Goal: Task Accomplishment & Management: Manage account settings

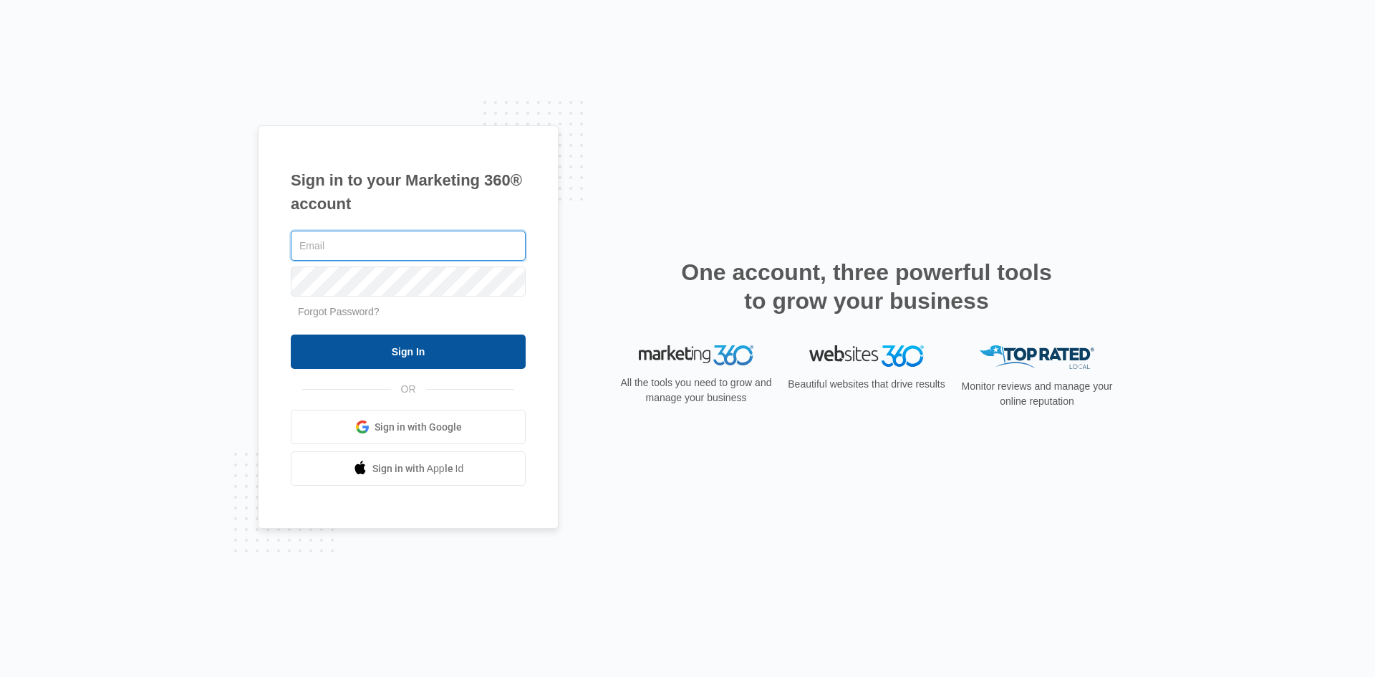
type input "[EMAIL_ADDRESS][DOMAIN_NAME]"
click at [439, 352] on input "Sign In" at bounding box center [408, 351] width 235 height 34
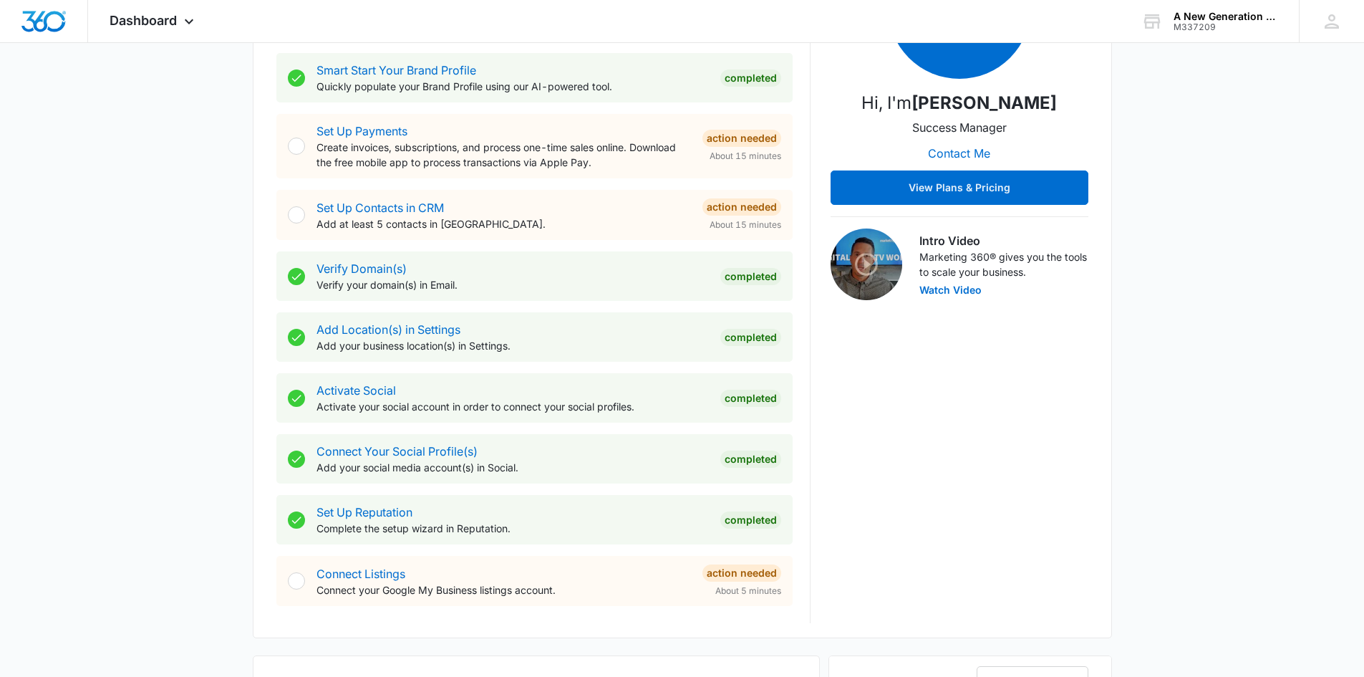
scroll to position [275, 0]
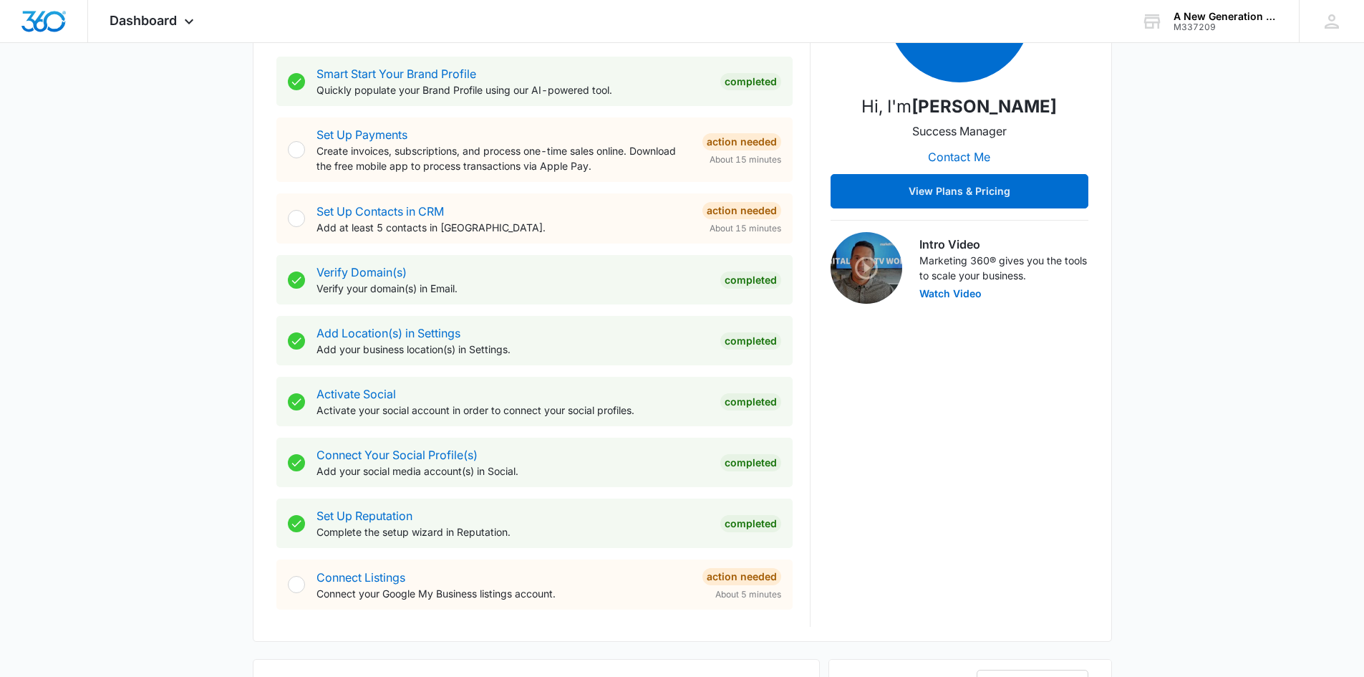
click at [426, 224] on p "Add at least 5 contacts in [GEOGRAPHIC_DATA]." at bounding box center [504, 227] width 375 height 15
click at [426, 213] on link "Set Up Contacts in CRM" at bounding box center [380, 211] width 127 height 14
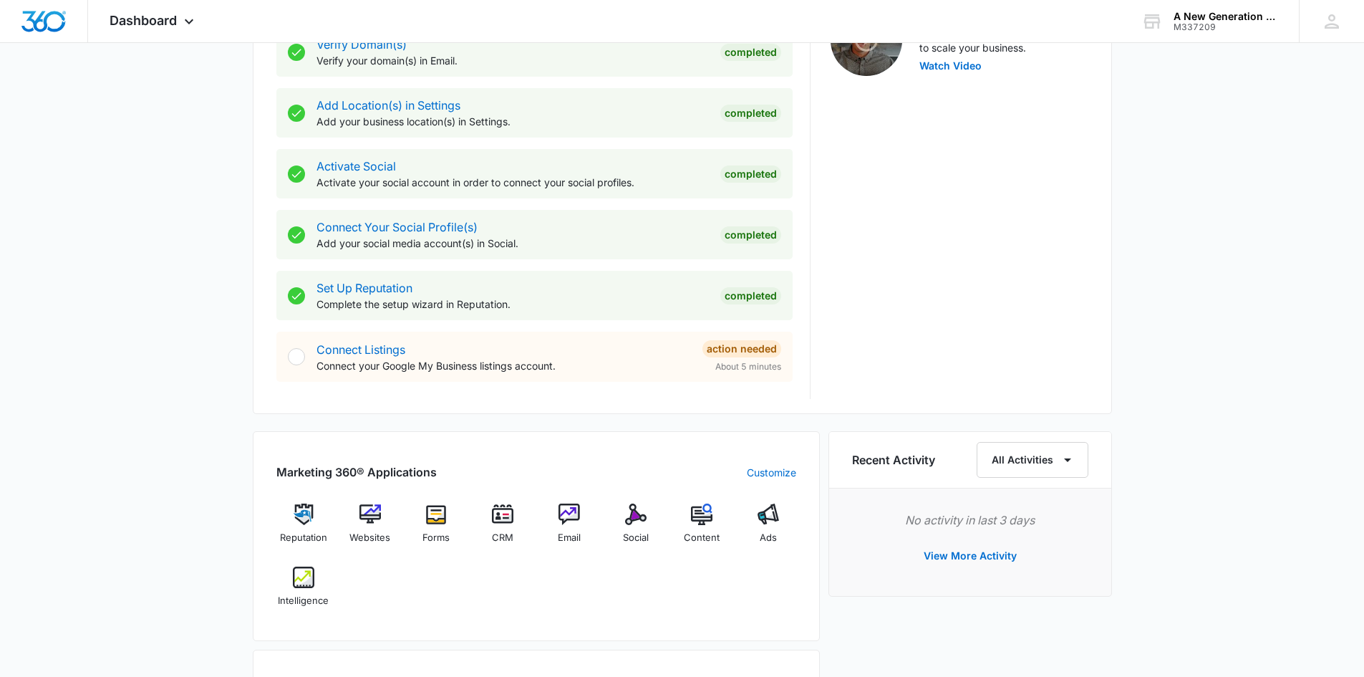
scroll to position [573, 0]
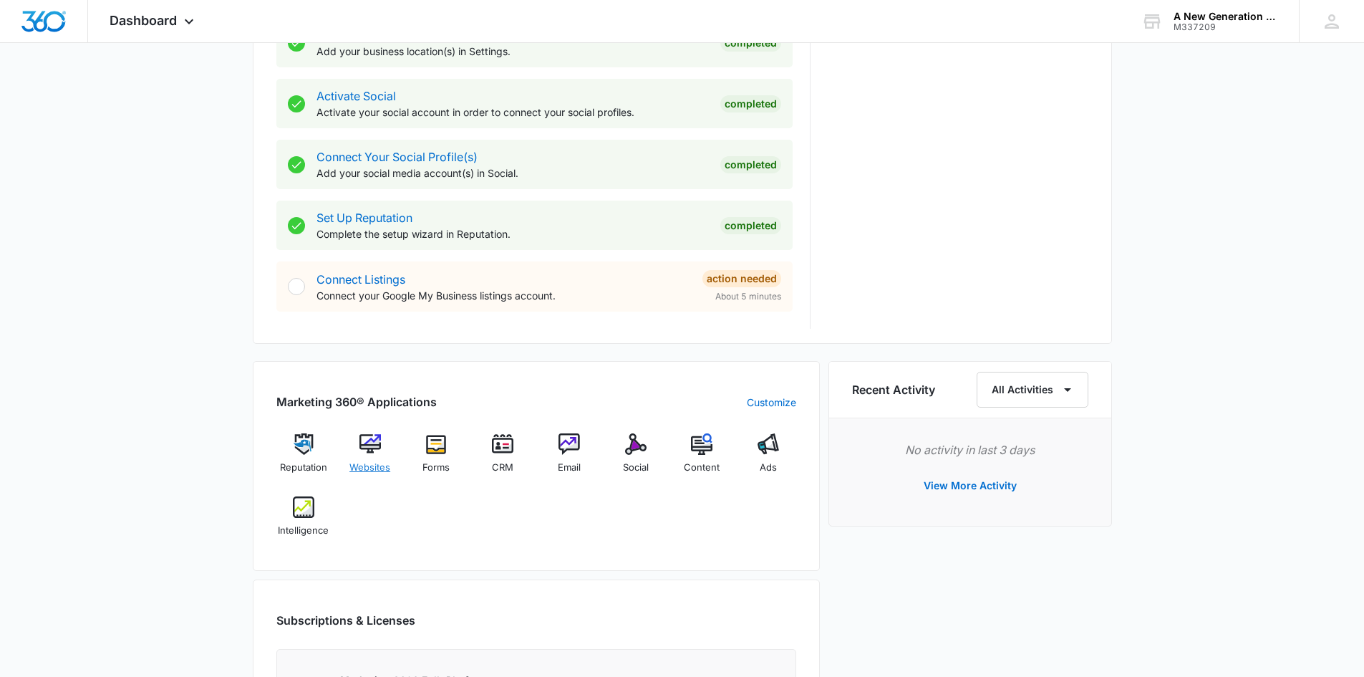
click at [375, 440] on img at bounding box center [370, 443] width 21 height 21
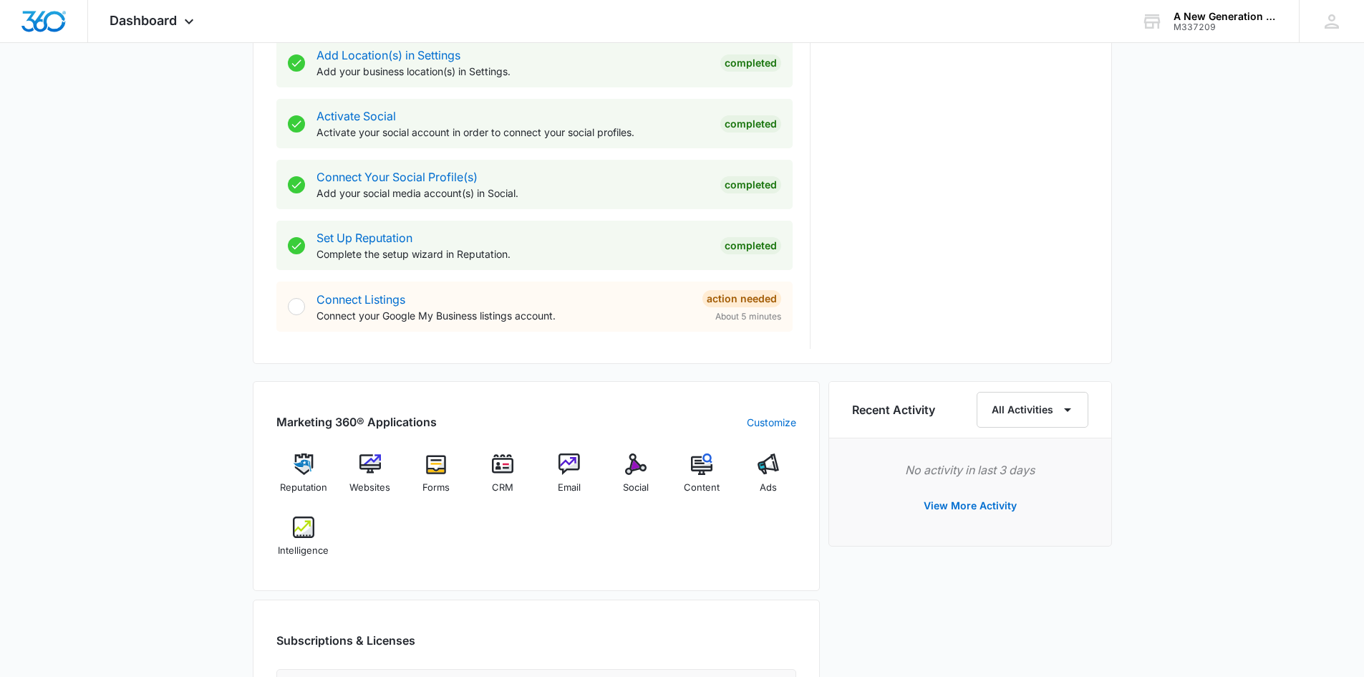
scroll to position [573, 0]
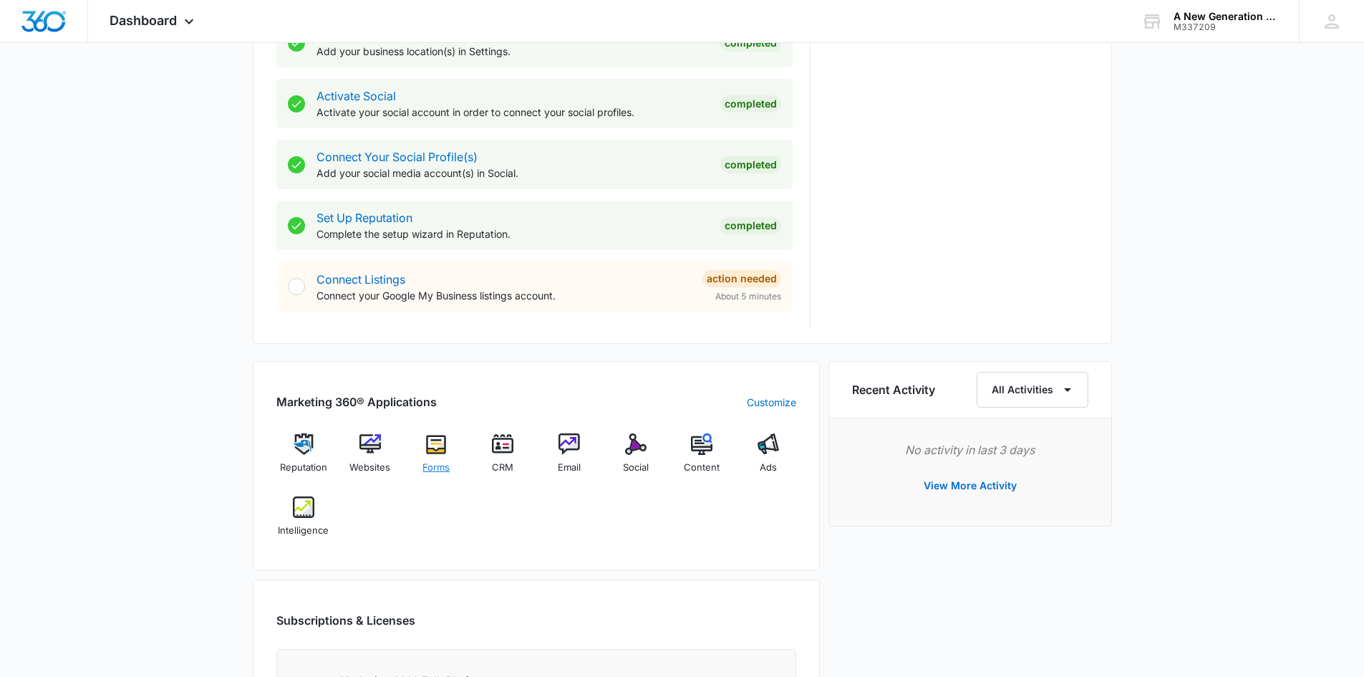
click at [432, 450] on img at bounding box center [435, 443] width 21 height 21
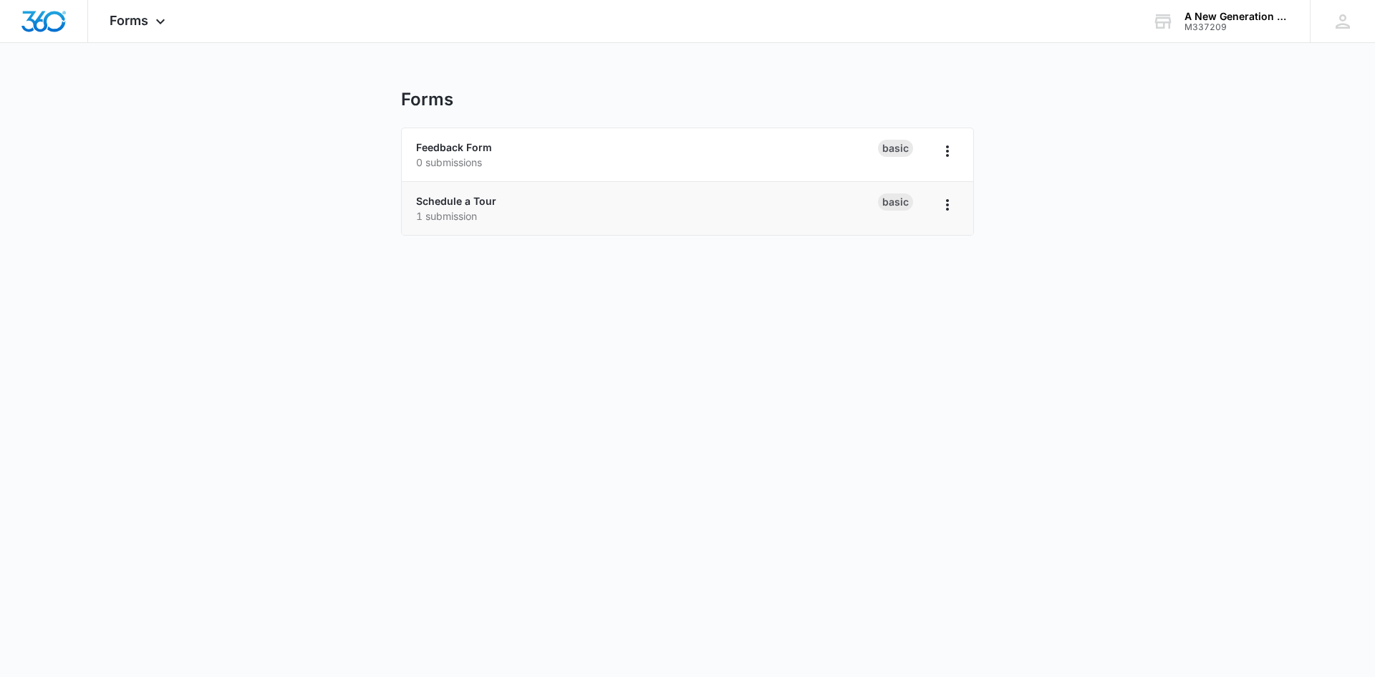
click at [478, 211] on p "1 submission" at bounding box center [647, 215] width 462 height 15
click at [946, 207] on icon "Overflow Menu" at bounding box center [947, 204] width 17 height 17
click at [454, 196] on link "Schedule a Tour" at bounding box center [456, 201] width 80 height 12
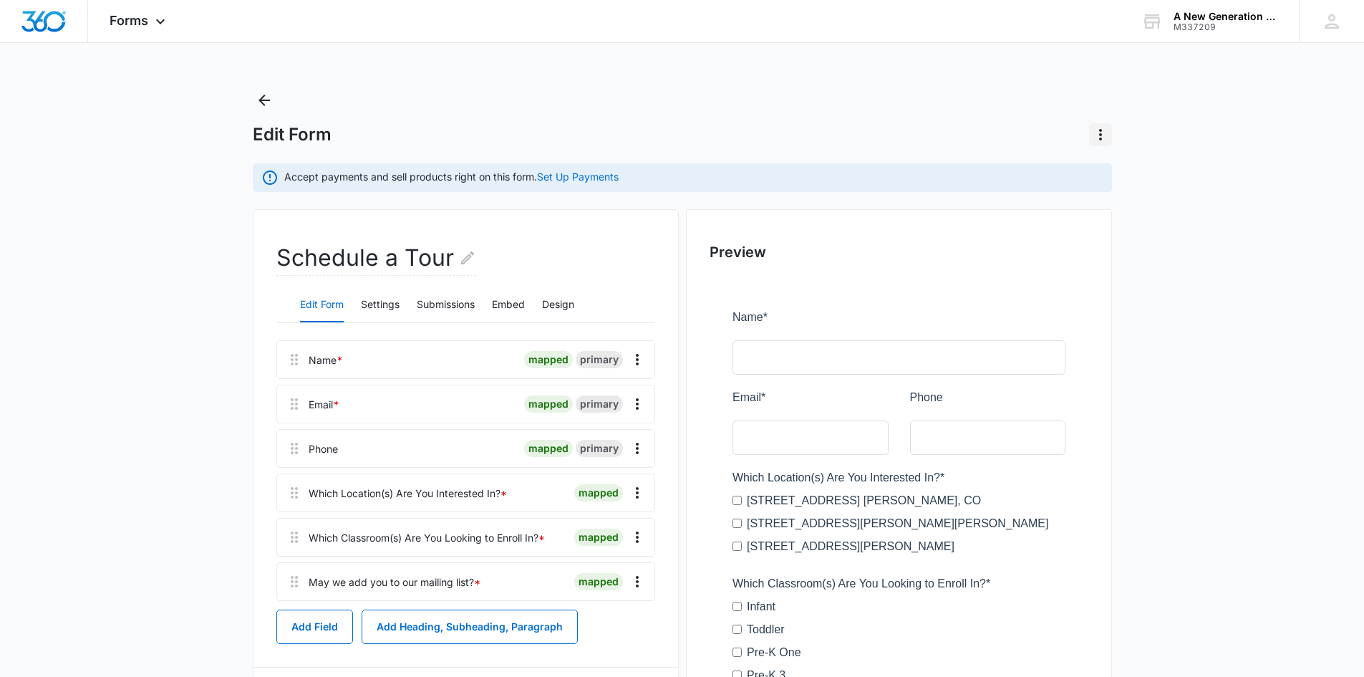
click at [1102, 140] on icon "Actions" at bounding box center [1100, 134] width 17 height 17
click at [1020, 139] on div "Edit Form" at bounding box center [682, 134] width 859 height 23
click at [158, 25] on icon at bounding box center [160, 24] width 17 height 17
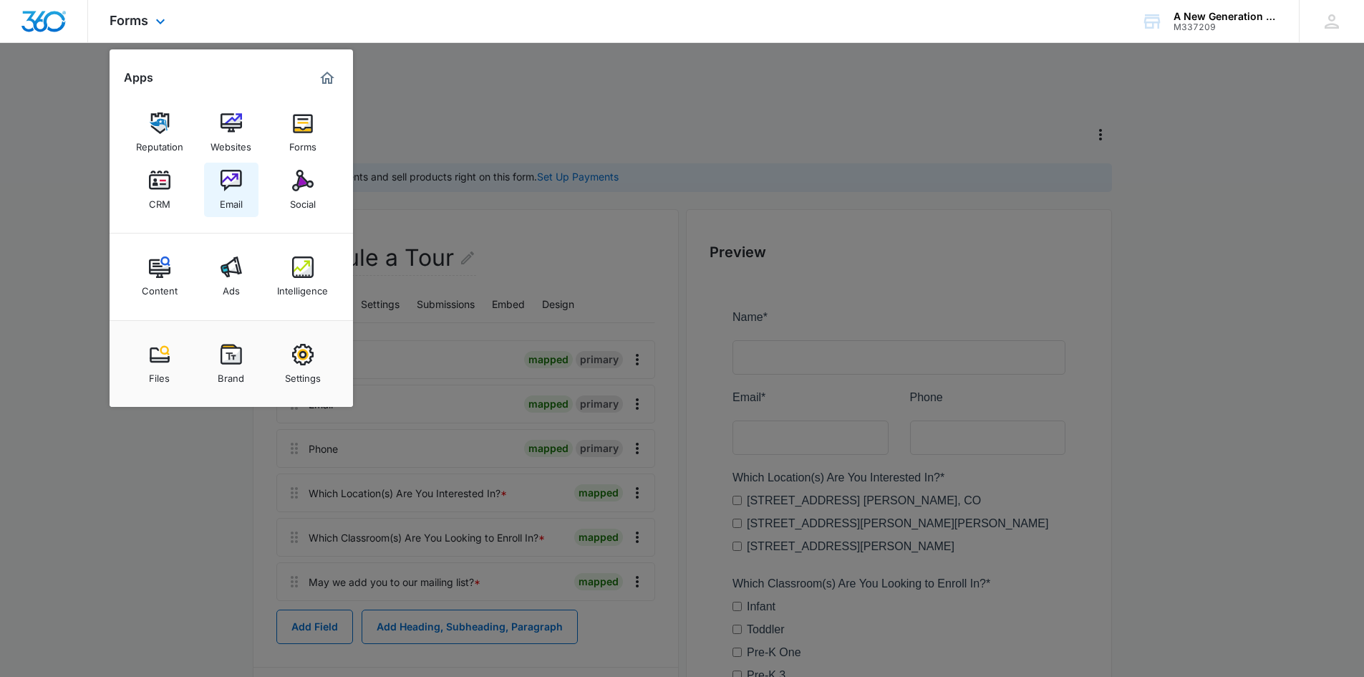
click at [231, 183] on img at bounding box center [231, 180] width 21 height 21
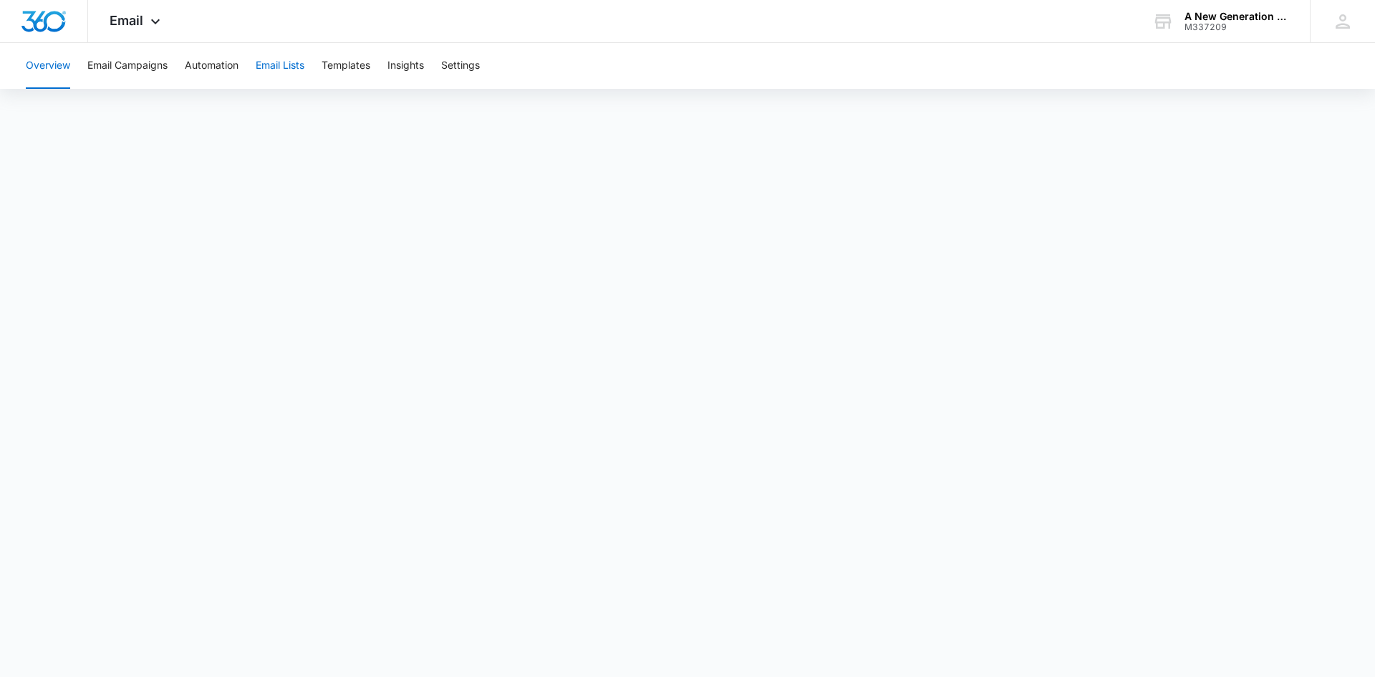
click at [289, 69] on button "Email Lists" at bounding box center [280, 66] width 49 height 46
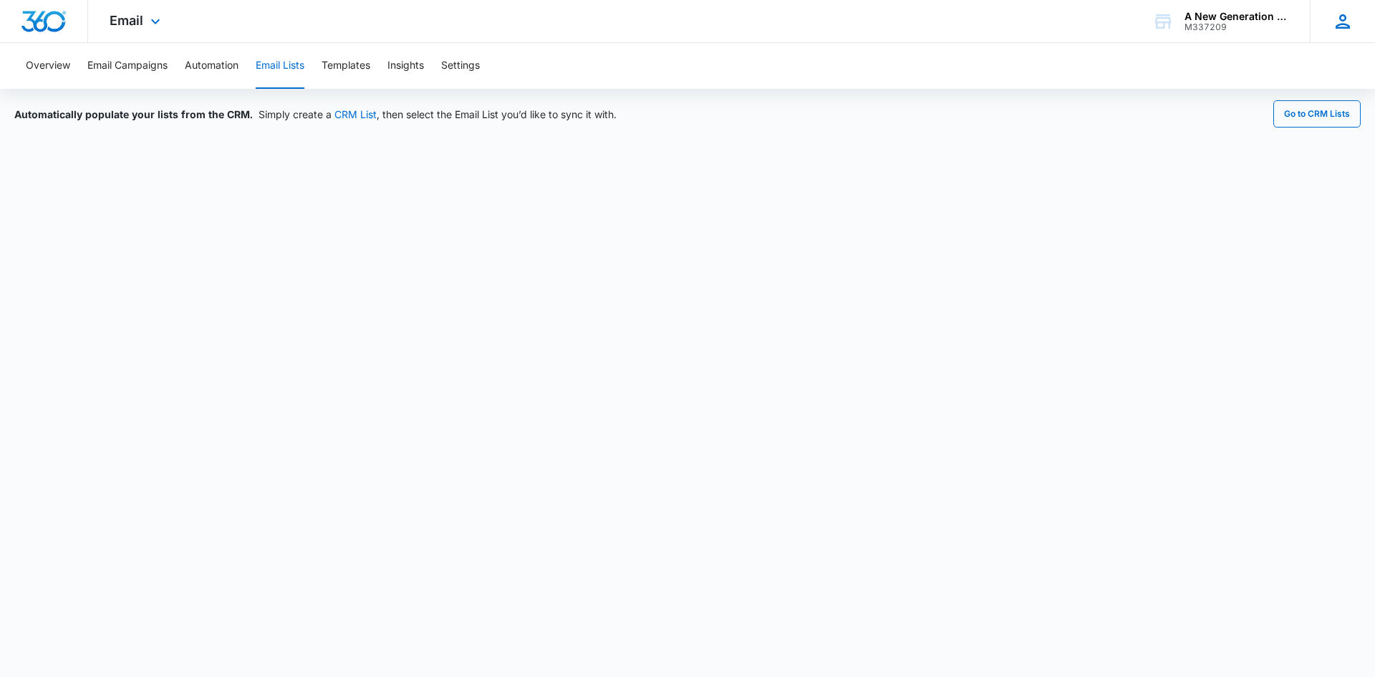
click at [1339, 29] on icon at bounding box center [1342, 21] width 21 height 21
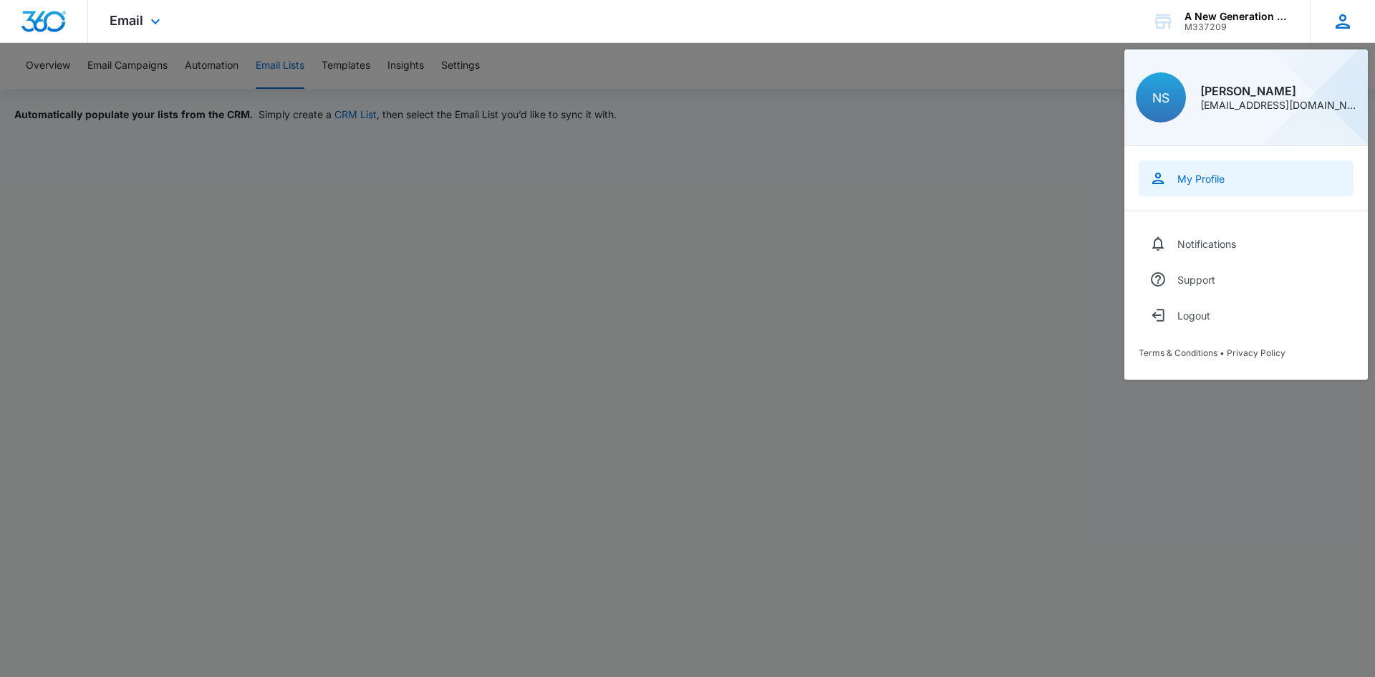
click at [1210, 175] on div "My Profile" at bounding box center [1200, 179] width 47 height 12
